Goal: Task Accomplishment & Management: Manage account settings

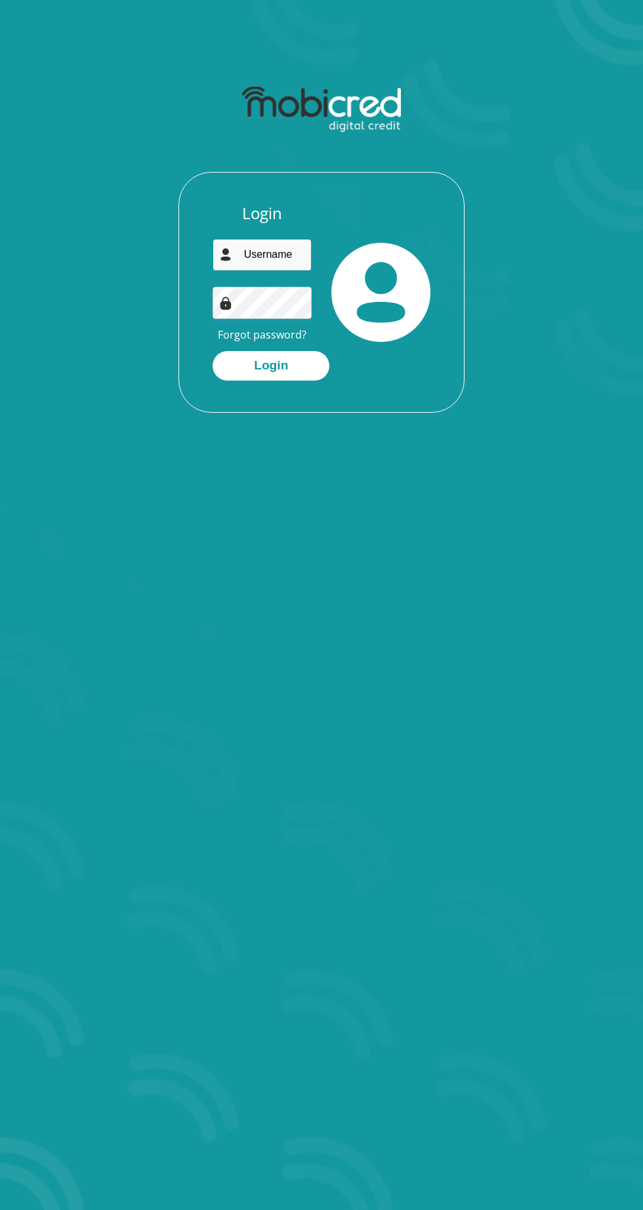
click at [281, 257] on input "email" at bounding box center [262, 255] width 99 height 32
type input "[EMAIL_ADDRESS][DOMAIN_NAME]"
click at [213, 351] on button "Login" at bounding box center [271, 366] width 117 height 30
